Goal: Information Seeking & Learning: Learn about a topic

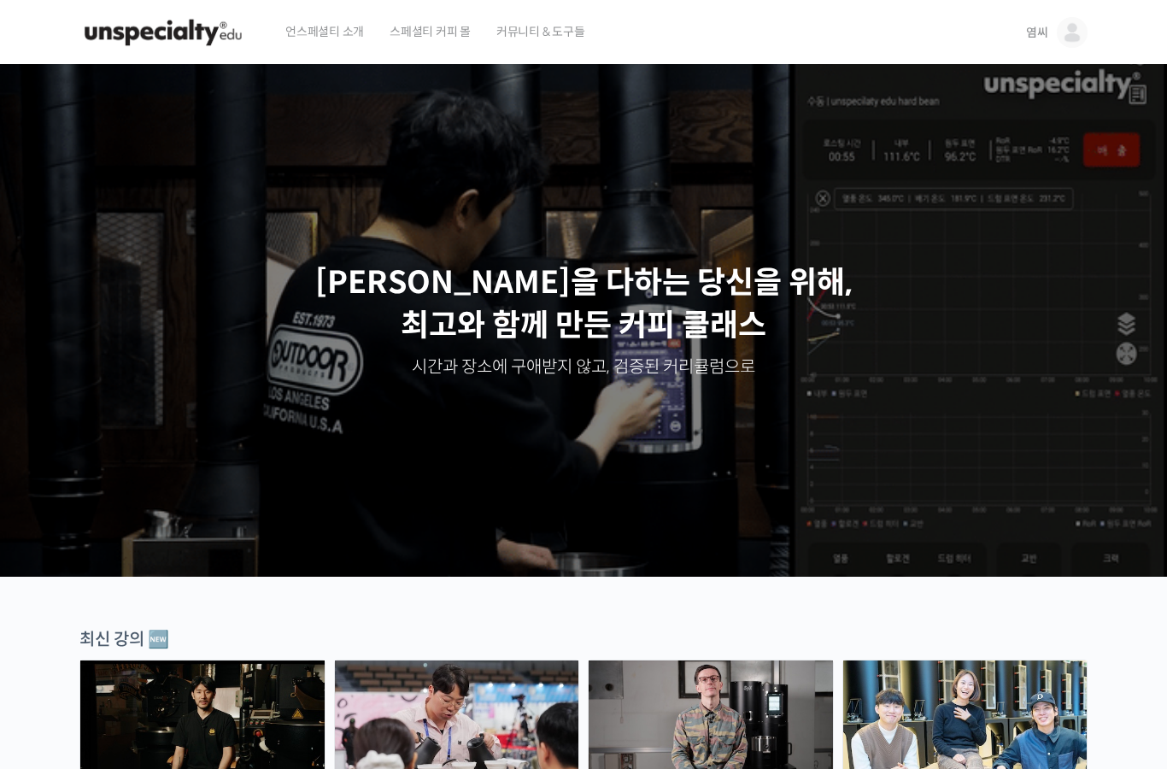
click at [1078, 21] on img at bounding box center [1072, 32] width 31 height 31
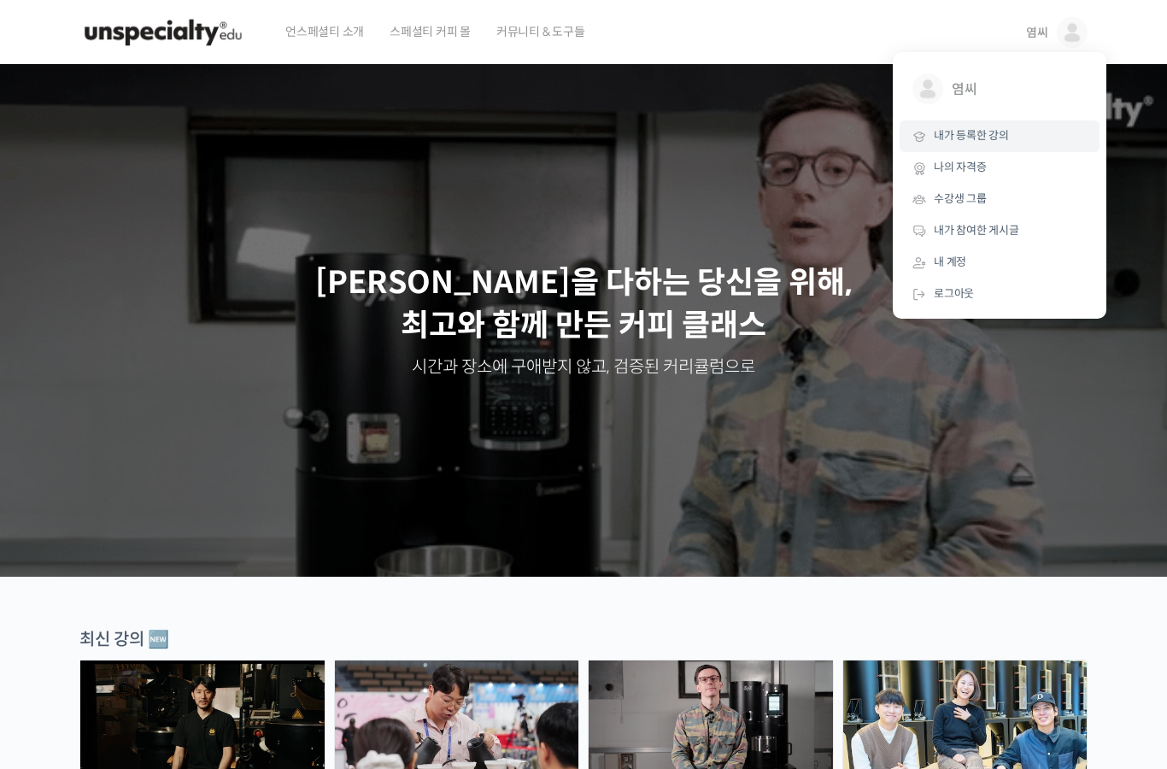
click at [1007, 129] on span "내가 등록한 강의" at bounding box center [971, 135] width 75 height 15
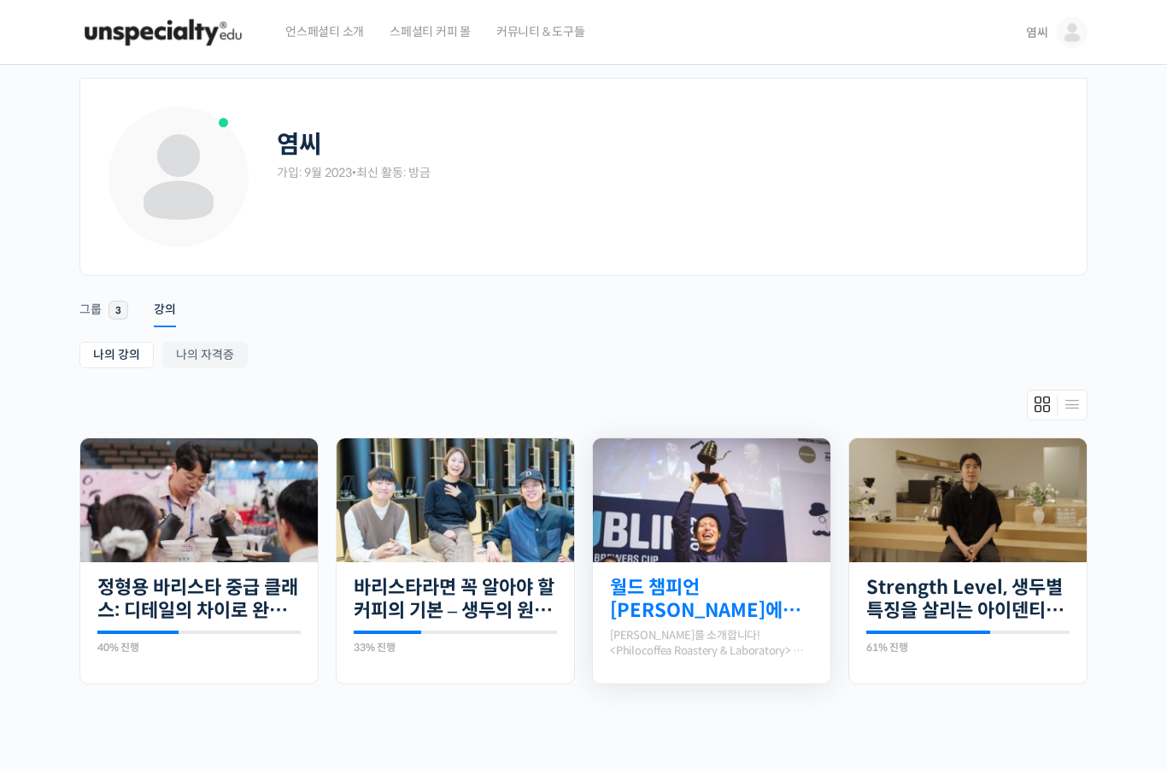
click at [638, 613] on link "월드 챔피언 [PERSON_NAME]에게 차근차근 배우는 [PERSON_NAME]의 기본기" at bounding box center [711, 599] width 203 height 47
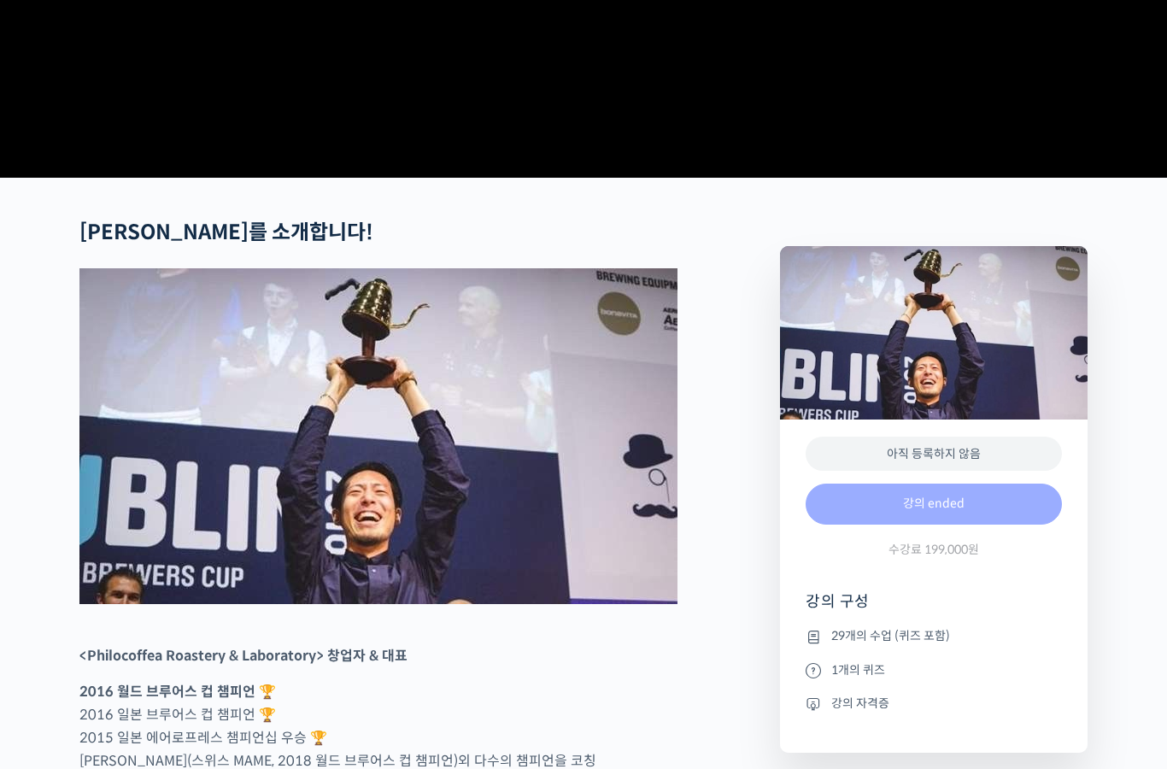
scroll to position [483, 0]
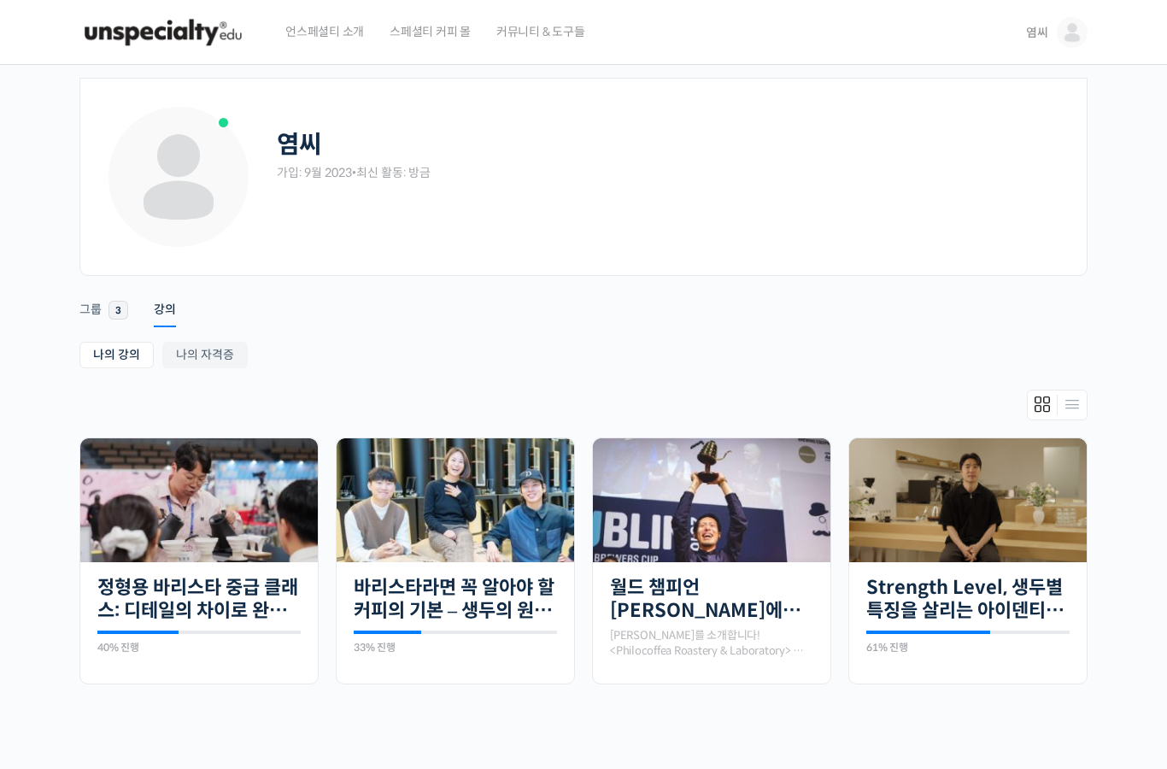
scroll to position [105, 0]
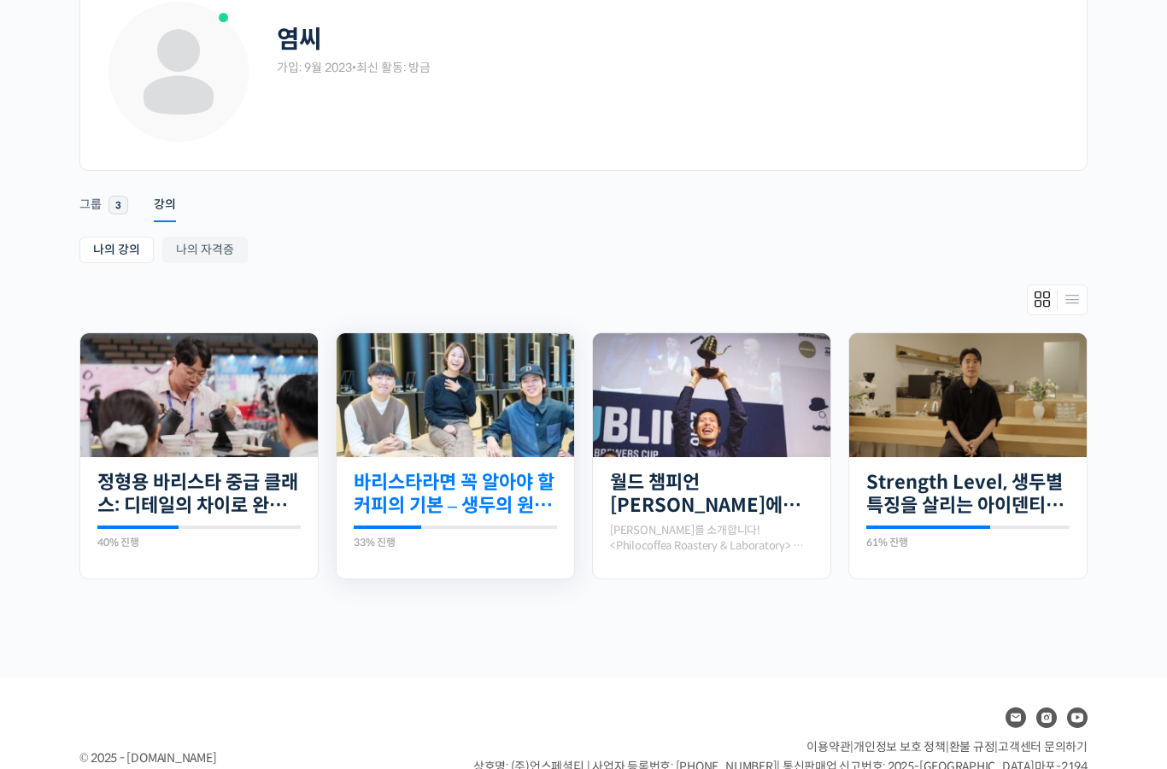
click at [456, 501] on link "바리스타라면 꼭 알아야 할 커피의 기본 – 생두의 원산지별 특징부터 구입, 품질 관리까지" at bounding box center [455, 494] width 203 height 47
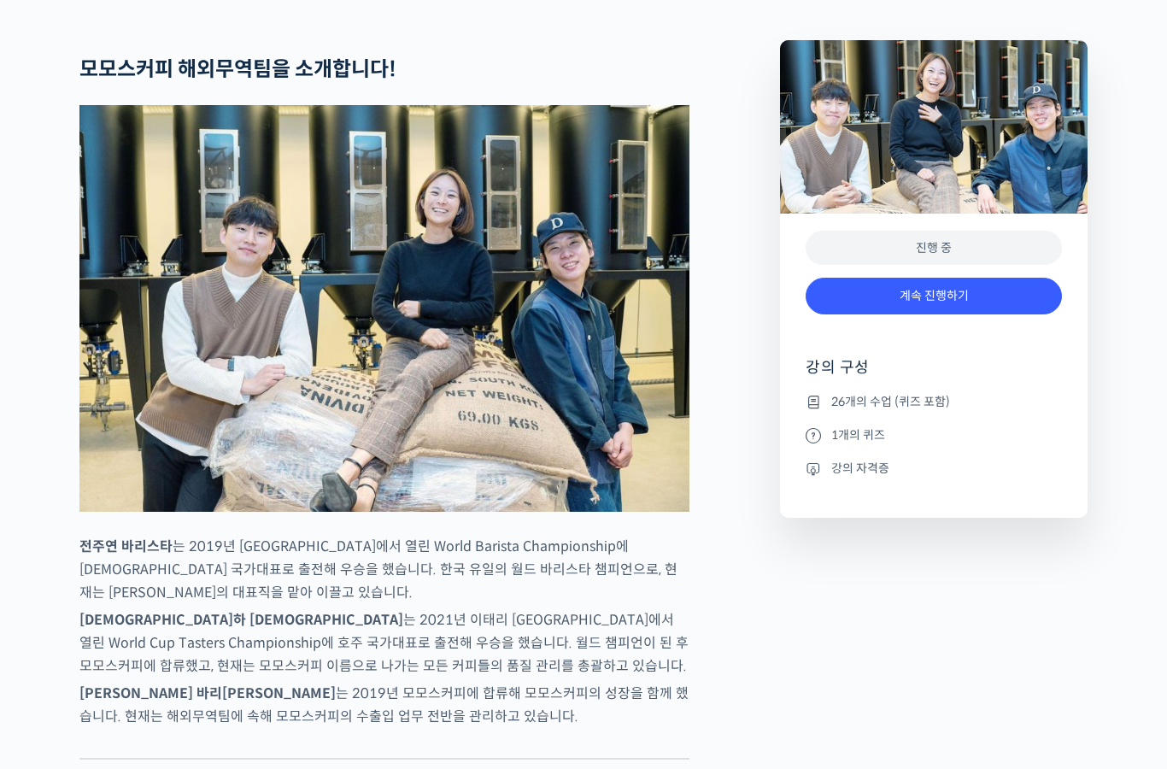
scroll to position [708, 0]
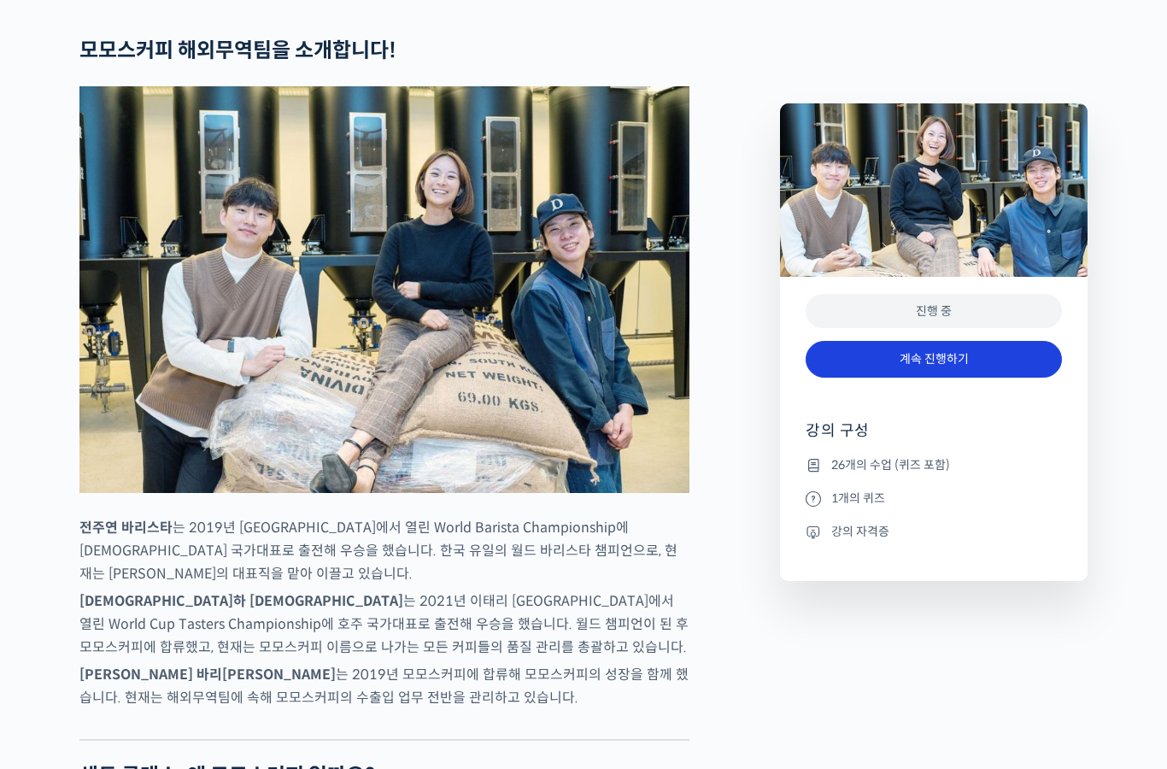
click at [889, 366] on link "계속 진행하기" at bounding box center [934, 359] width 256 height 37
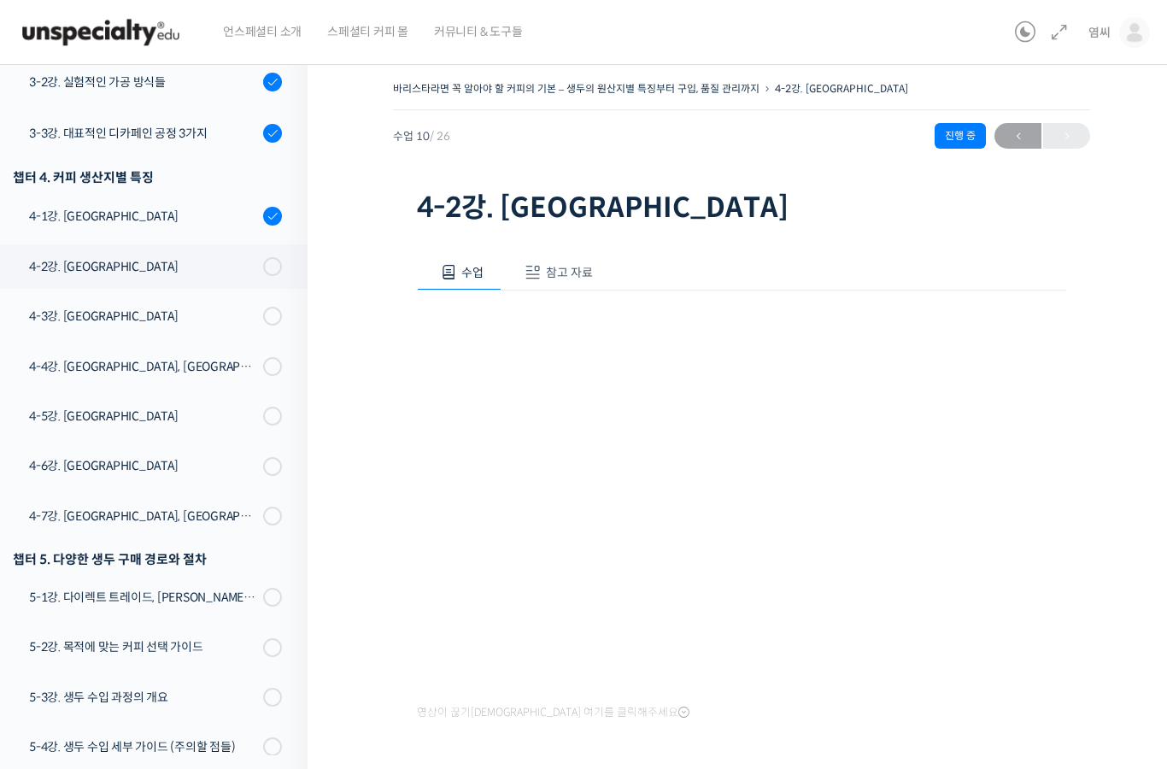
scroll to position [552, 0]
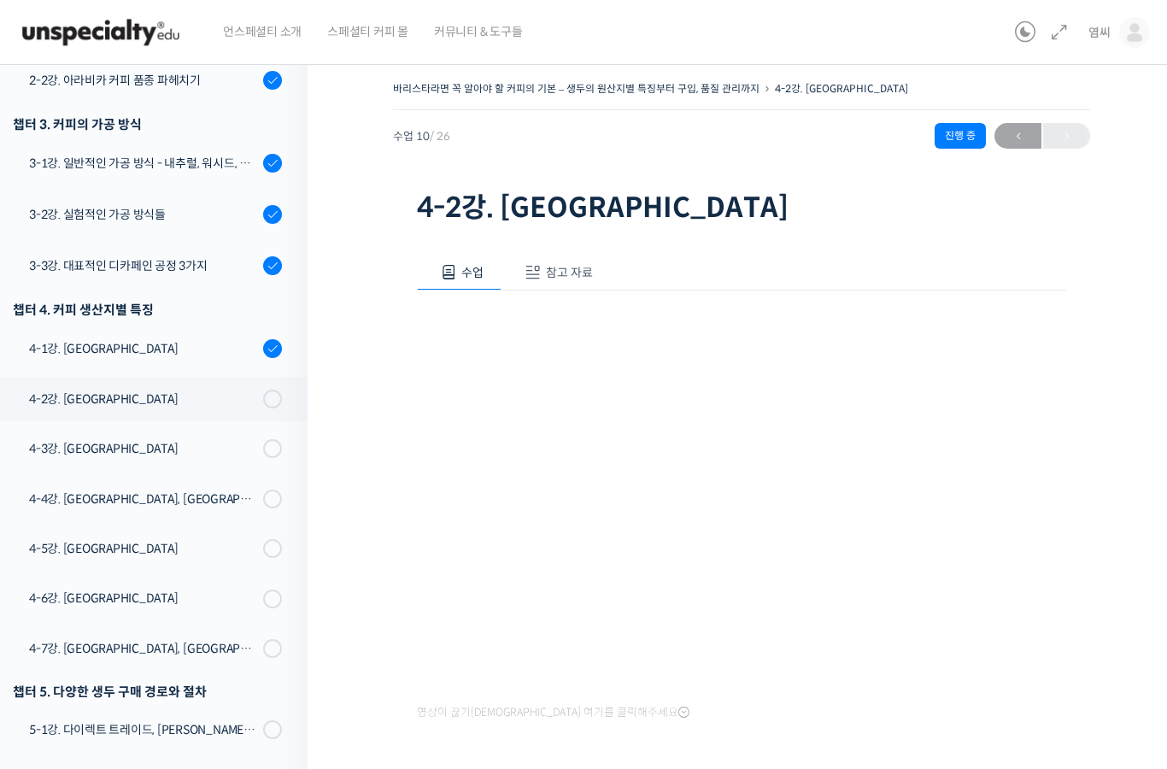
click at [539, 276] on span at bounding box center [533, 272] width 17 height 17
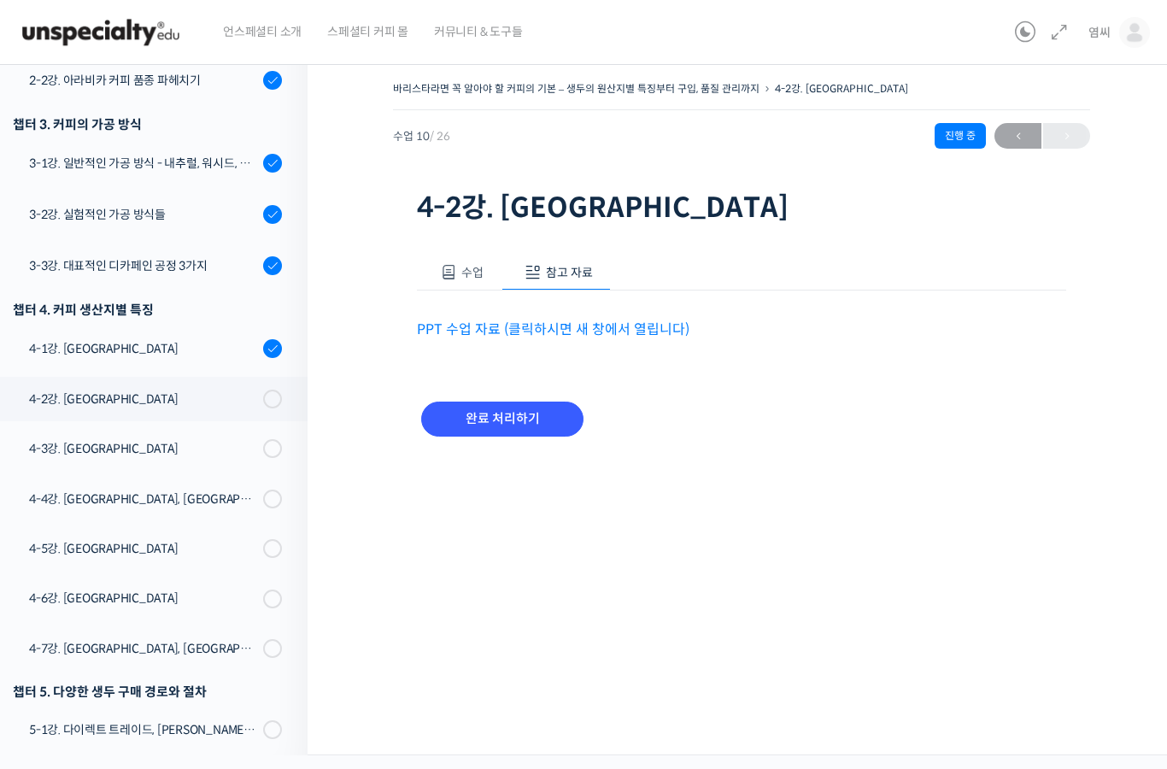
click at [459, 275] on button "수업" at bounding box center [459, 273] width 85 height 36
